Goal: Information Seeking & Learning: Find specific page/section

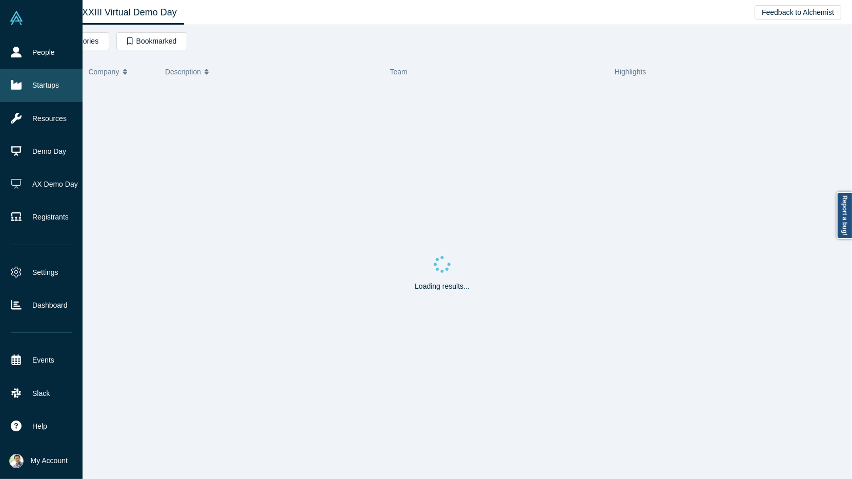
click at [29, 85] on link "Startups" at bounding box center [41, 85] width 83 height 33
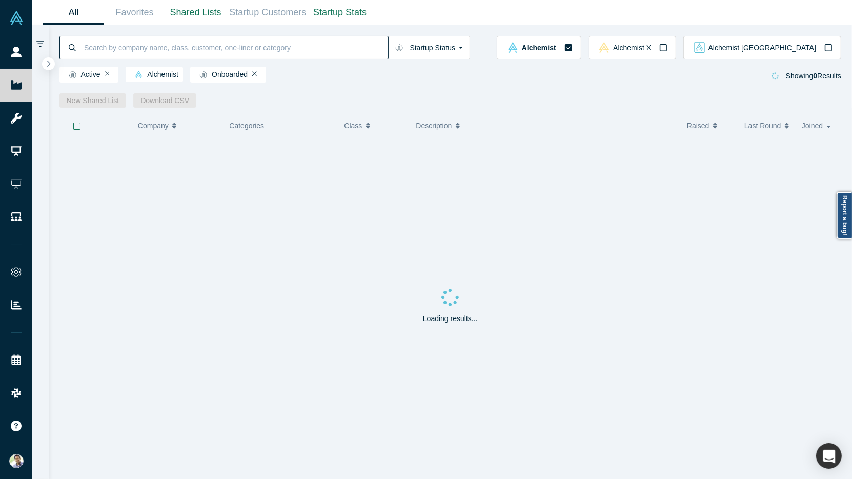
click at [148, 53] on input at bounding box center [235, 47] width 305 height 24
click at [94, 48] on input "Qavalon" at bounding box center [235, 47] width 305 height 24
click at [117, 51] on input "Quavalon" at bounding box center [235, 47] width 305 height 24
drag, startPoint x: 117, startPoint y: 51, endPoint x: 101, endPoint y: 51, distance: 15.9
click at [101, 51] on input "Quavalon" at bounding box center [235, 47] width 305 height 24
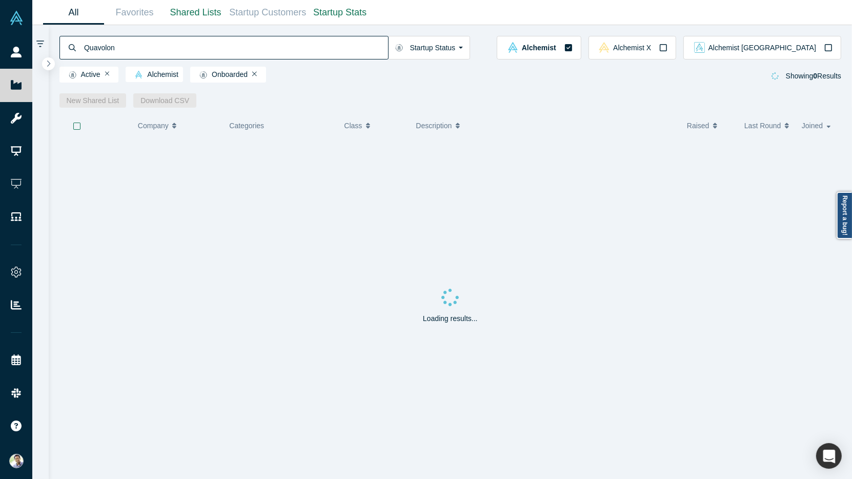
type input "Quavolon"
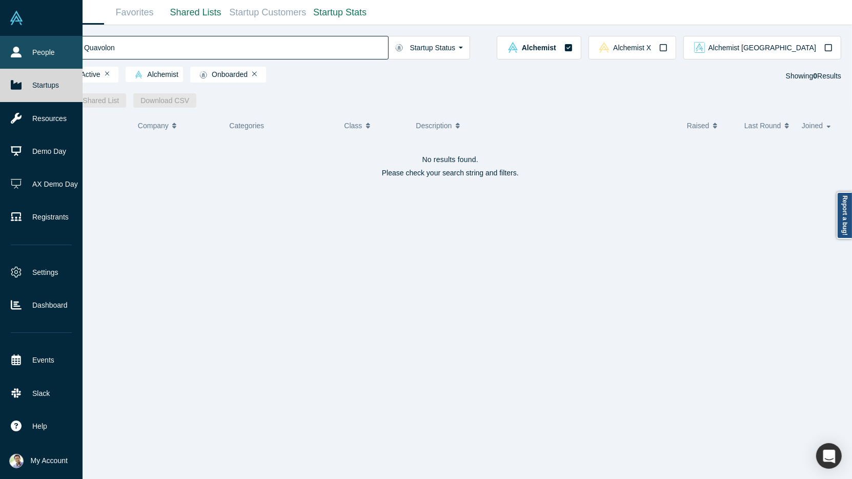
click at [19, 47] on icon at bounding box center [16, 52] width 11 height 11
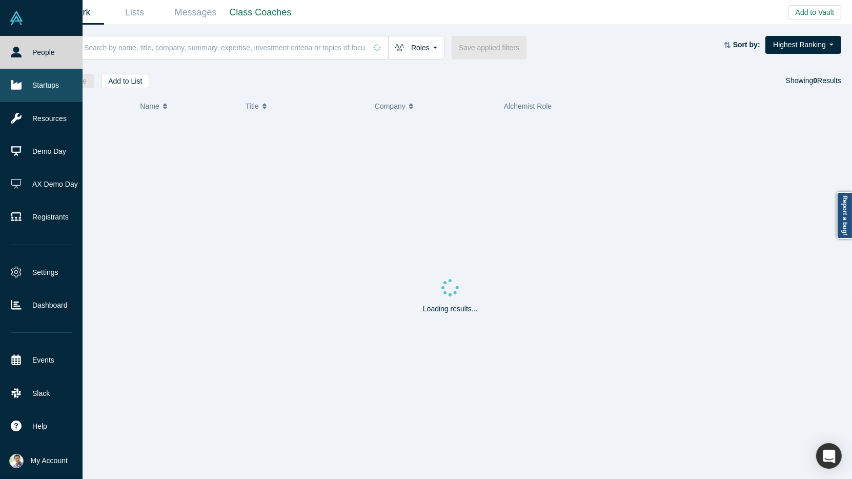
click at [39, 88] on link "Startups" at bounding box center [41, 85] width 83 height 33
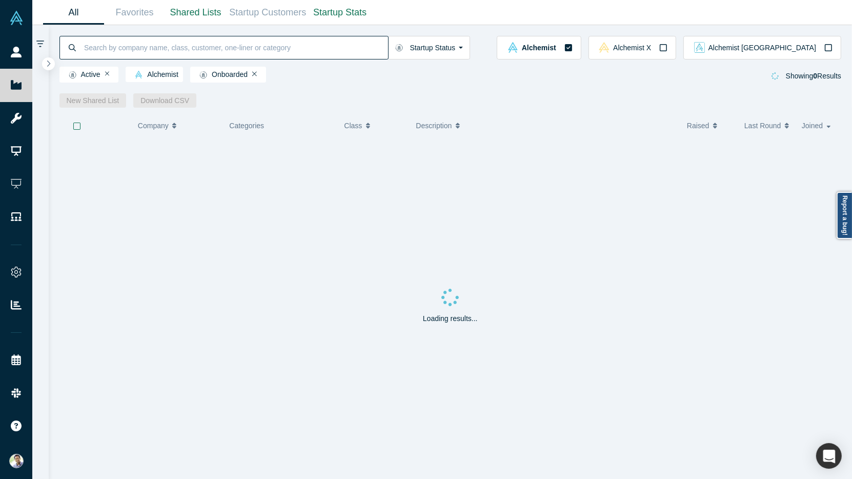
click at [125, 48] on input at bounding box center [235, 47] width 305 height 24
click at [95, 49] on input "Toros" at bounding box center [235, 47] width 305 height 24
type input "Taurus"
